Goal: Communication & Community: Answer question/provide support

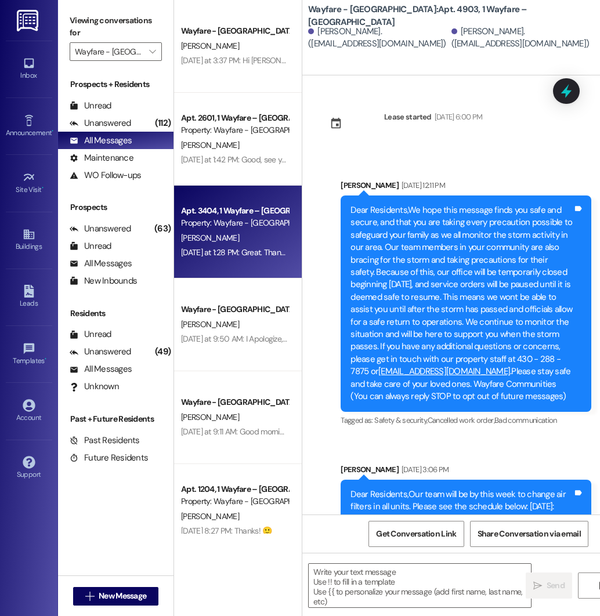
scroll to position [9981, 0]
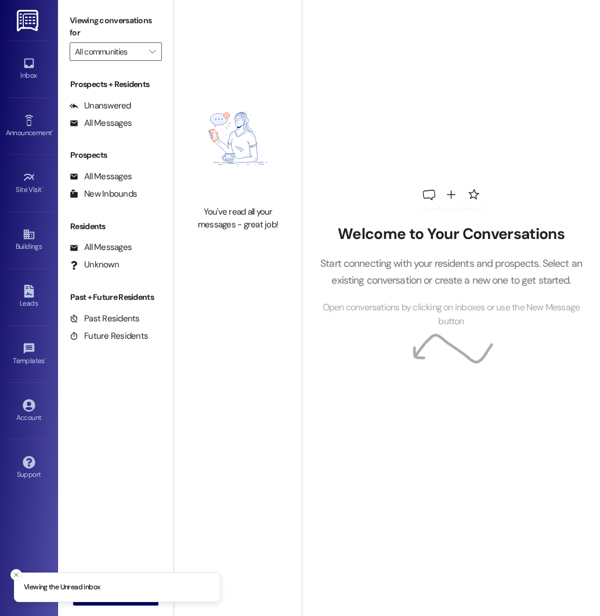
type input "Wayfare - [GEOGRAPHIC_DATA]"
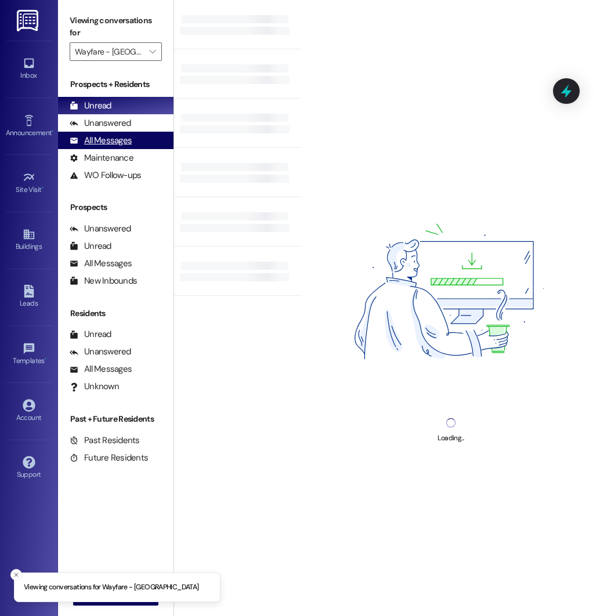
click at [106, 142] on div "All Messages" at bounding box center [101, 141] width 62 height 12
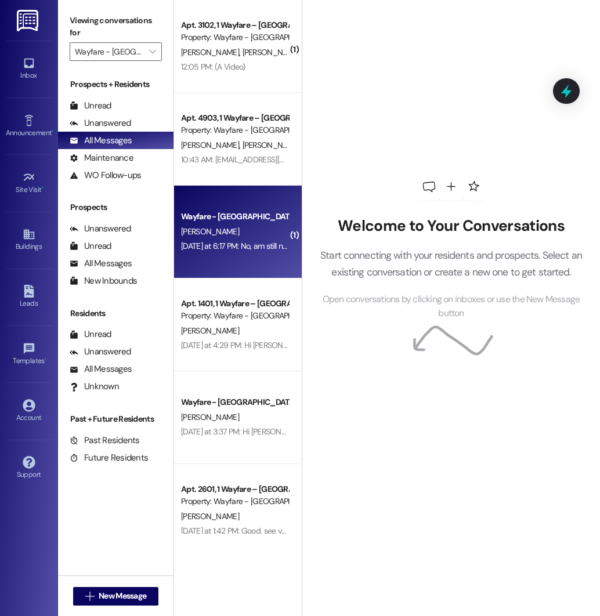
click at [250, 241] on div "[DATE] at 6:17 PM: No, am still not mobile enough. I am so sorry . This has bee…" at bounding box center [354, 246] width 347 height 10
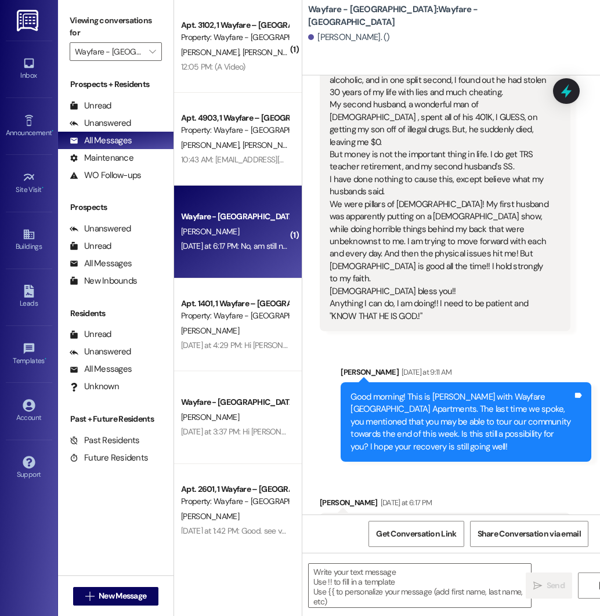
scroll to position [2537, 0]
click at [382, 580] on textarea at bounding box center [420, 586] width 222 height 44
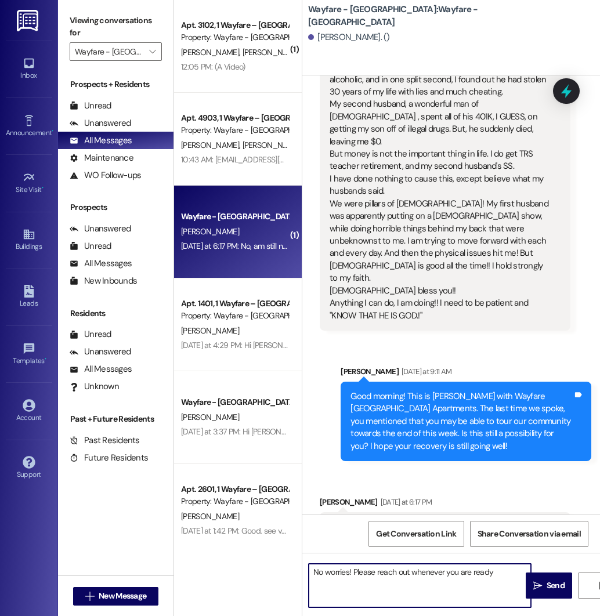
type textarea "No worries! Please reach out whenever you are ready!"
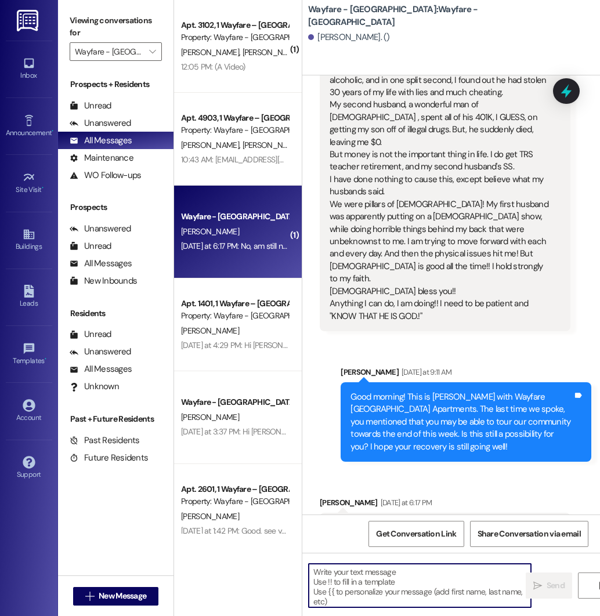
scroll to position [2617, 0]
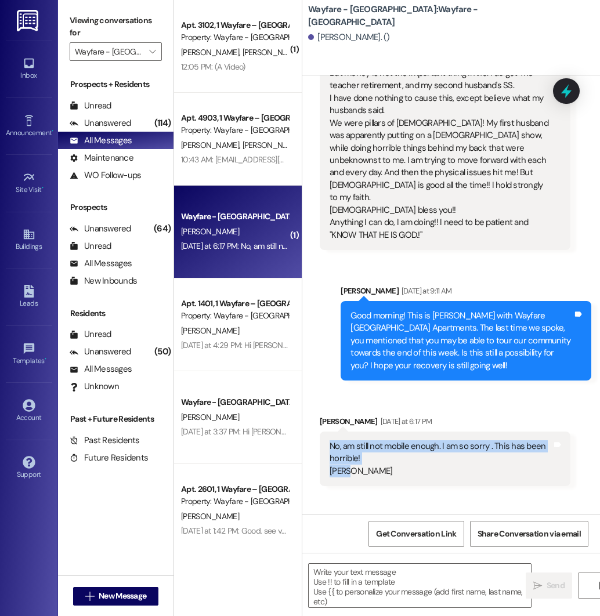
drag, startPoint x: 331, startPoint y: 385, endPoint x: 370, endPoint y: 413, distance: 48.3
click at [370, 441] on div "No, am still not mobile enough. I am so sorry . This has been horrible! [PERSON…" at bounding box center [441, 459] width 222 height 37
copy div "No, am still not mobile enough. I am so sorry . This has been horrible! [PERSON…"
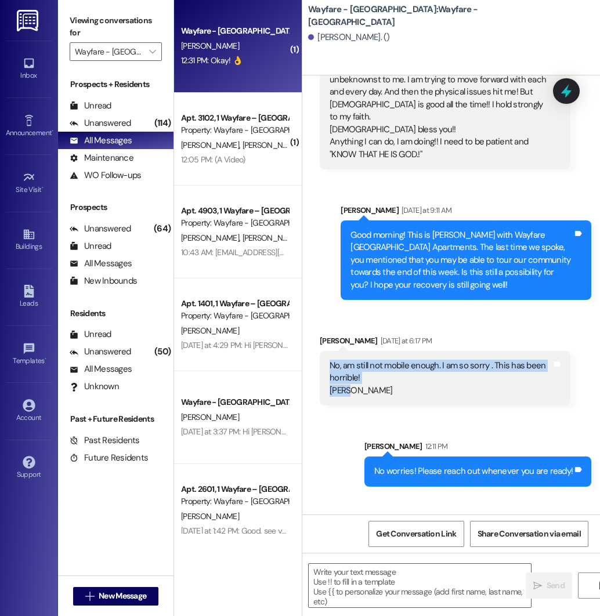
scroll to position [2699, 0]
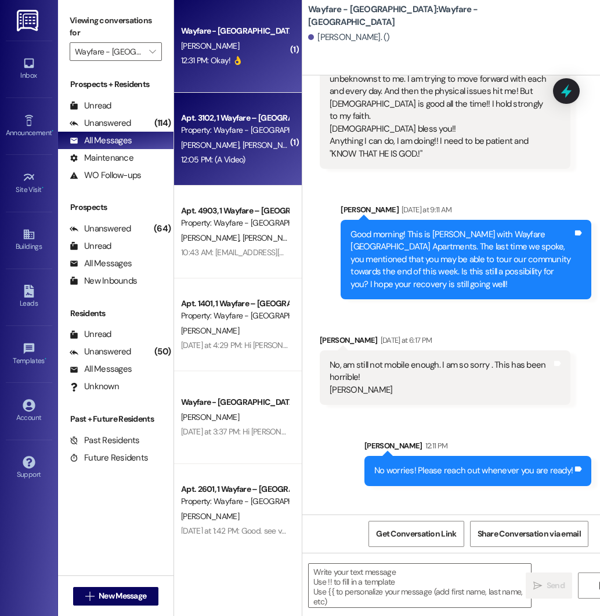
click at [223, 121] on div "Apt. 3102, 1 Wayfare – [GEOGRAPHIC_DATA]" at bounding box center [234, 118] width 107 height 12
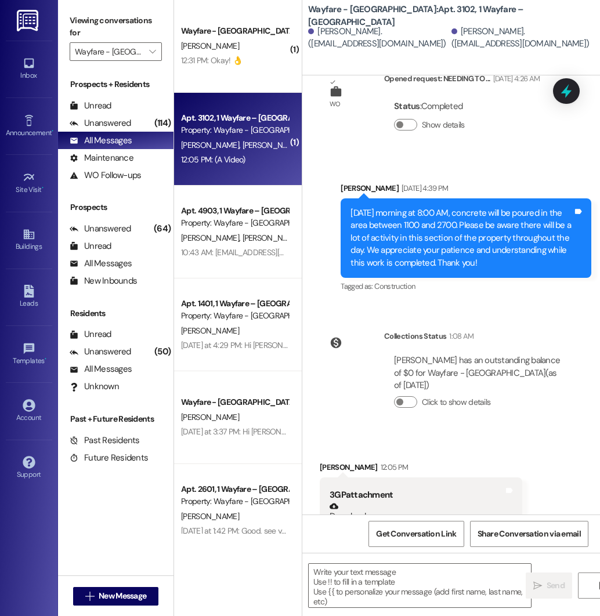
scroll to position [12110, 0]
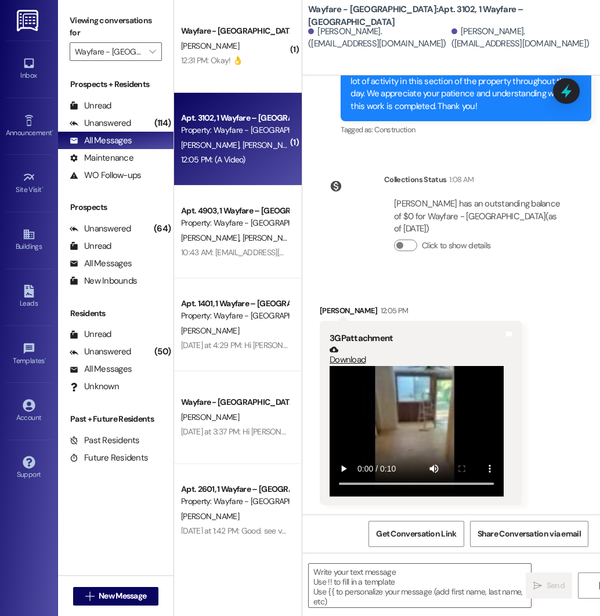
click at [365, 222] on div "Collections Status 1:08 AM [PERSON_NAME] has an outstanding balance of $0 for W…" at bounding box center [445, 222] width 268 height 114
click at [86, 597] on icon "" at bounding box center [89, 596] width 9 height 9
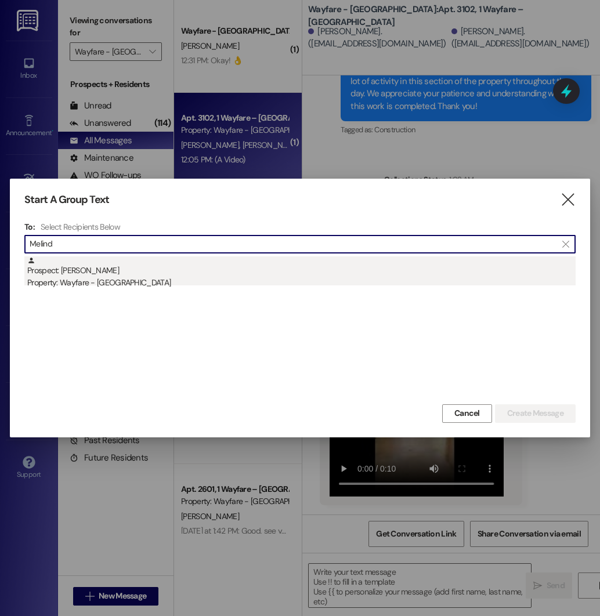
type input "Melind"
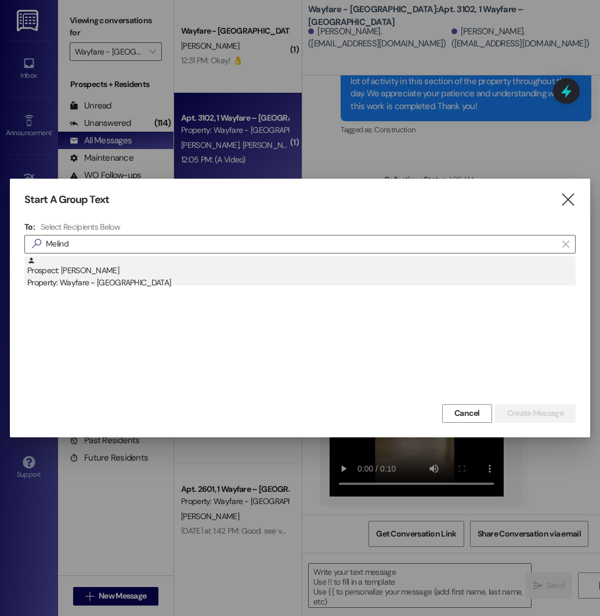
click at [178, 272] on div "Prospect: [PERSON_NAME] Property: Wayfare - [GEOGRAPHIC_DATA]" at bounding box center [301, 273] width 549 height 33
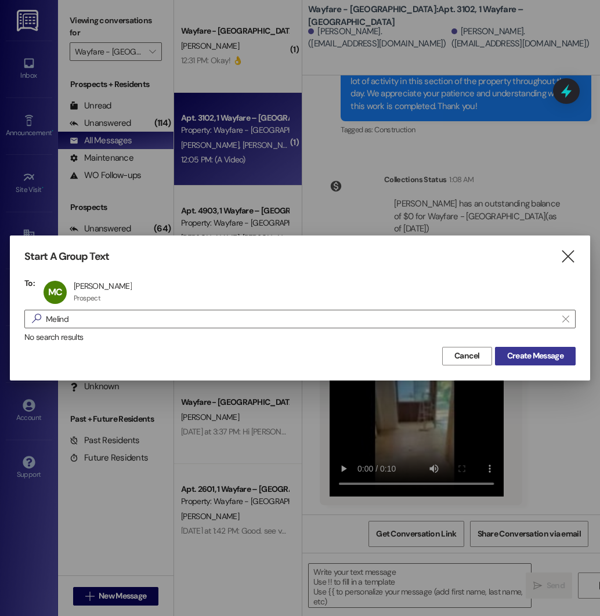
click at [540, 353] on span "Create Message" at bounding box center [535, 356] width 56 height 12
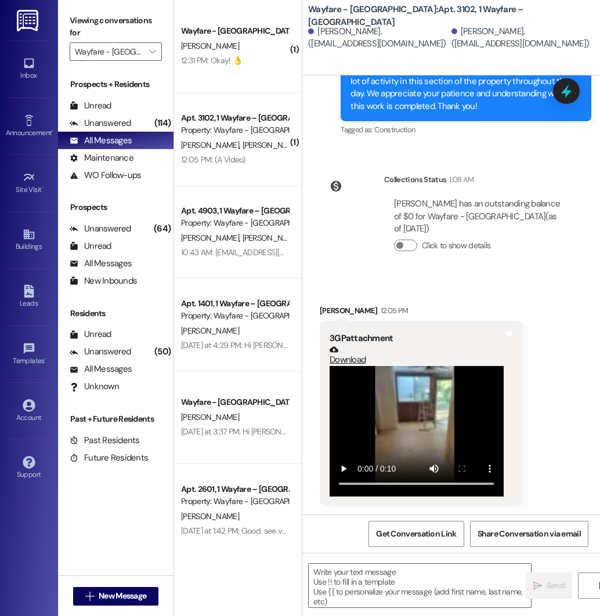
scroll to position [1, 0]
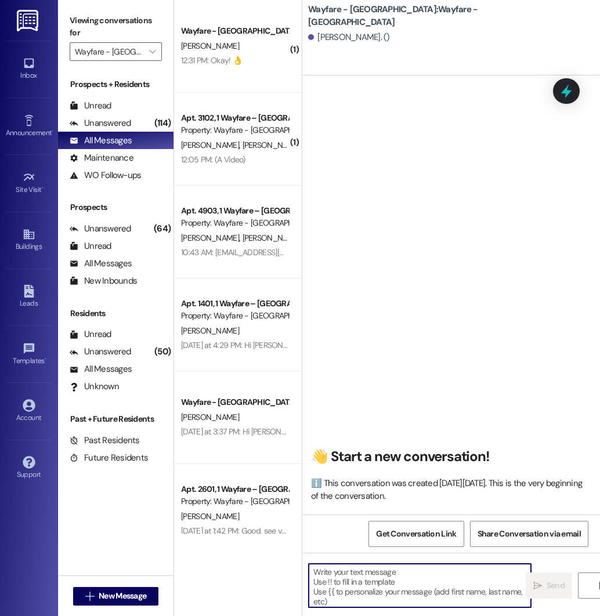
click at [380, 570] on textarea at bounding box center [420, 586] width 222 height 44
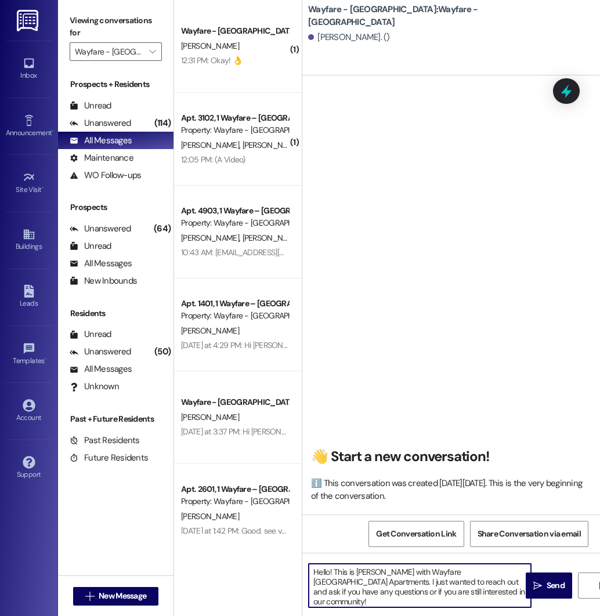
type textarea "Hello! This is [PERSON_NAME] with Wayfare [GEOGRAPHIC_DATA] Apartments. I just …"
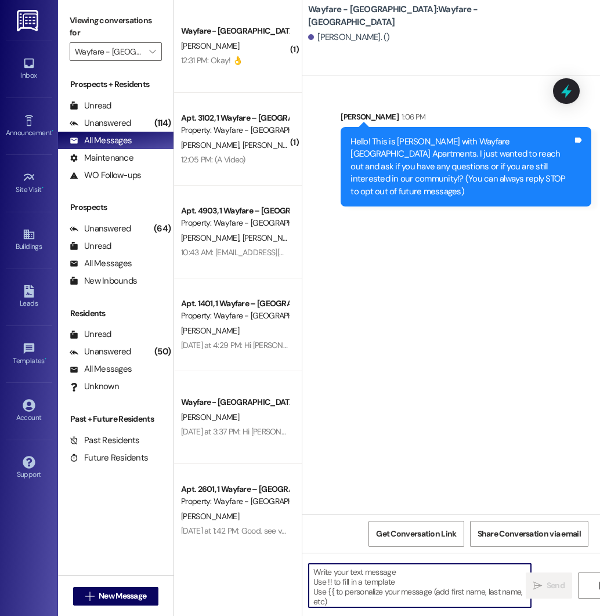
scroll to position [0, 0]
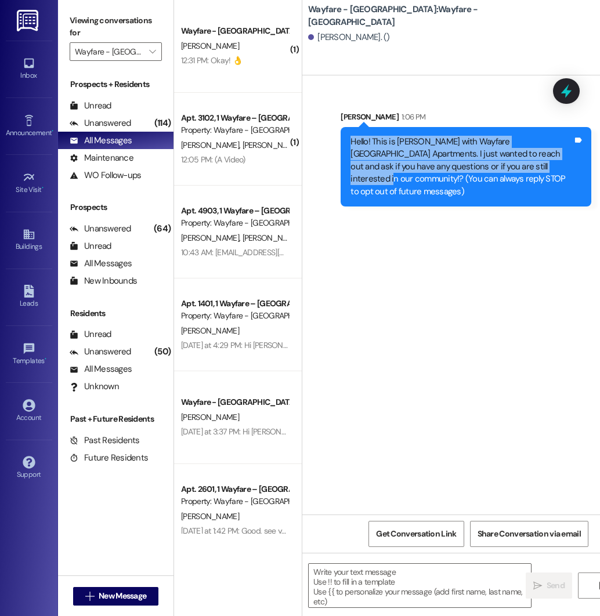
drag, startPoint x: 352, startPoint y: 143, endPoint x: 546, endPoint y: 168, distance: 195.5
click at [546, 168] on div "Hello! This is [PERSON_NAME] with Wayfare [GEOGRAPHIC_DATA] Apartments. I just …" at bounding box center [462, 167] width 222 height 62
click at [352, 142] on div "Hello! This is [PERSON_NAME] with Wayfare [GEOGRAPHIC_DATA] Apartments. I just …" at bounding box center [462, 167] width 222 height 62
drag, startPoint x: 352, startPoint y: 142, endPoint x: 571, endPoint y: 164, distance: 220.0
click at [571, 164] on div "Hello! This is [PERSON_NAME] with Wayfare [GEOGRAPHIC_DATA] Apartments. I just …" at bounding box center [462, 167] width 222 height 62
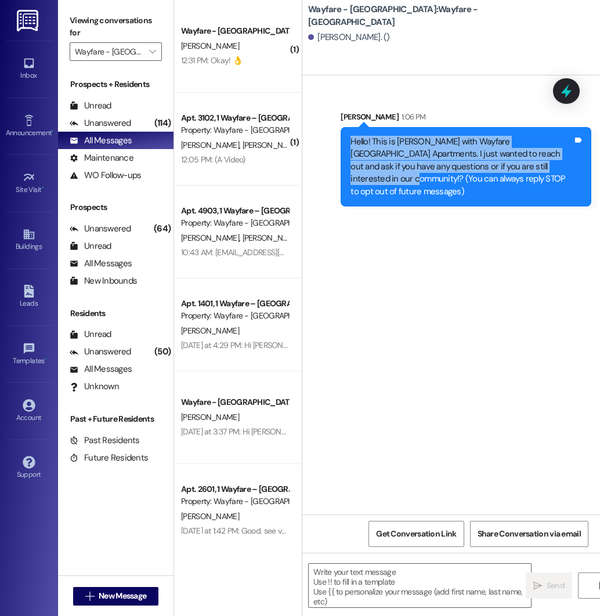
copy div "Hello! This is [PERSON_NAME] with Wayfare [GEOGRAPHIC_DATA] Apartments. I just …"
